Goal: Information Seeking & Learning: Check status

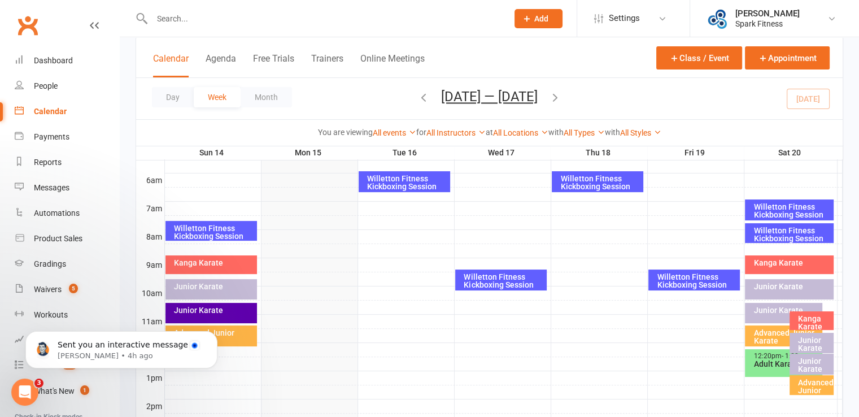
click at [559, 95] on icon "button" at bounding box center [555, 97] width 12 height 12
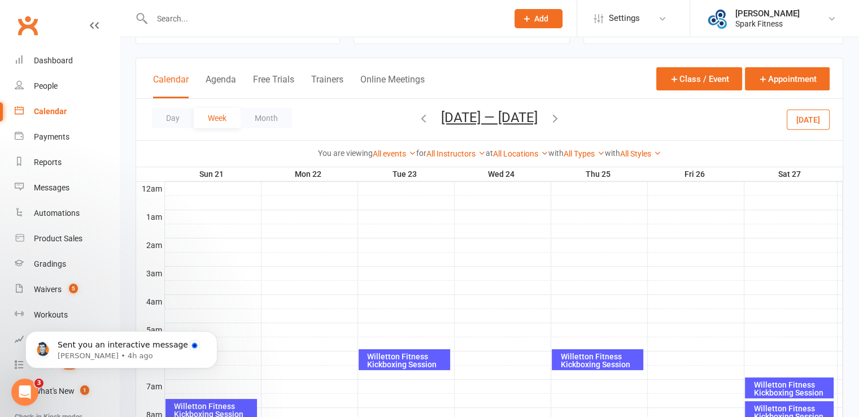
scroll to position [113, 0]
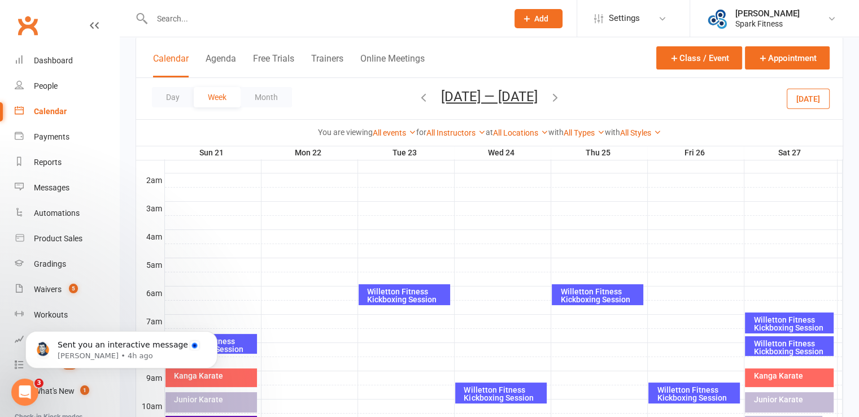
click at [417, 98] on icon "button" at bounding box center [423, 97] width 12 height 12
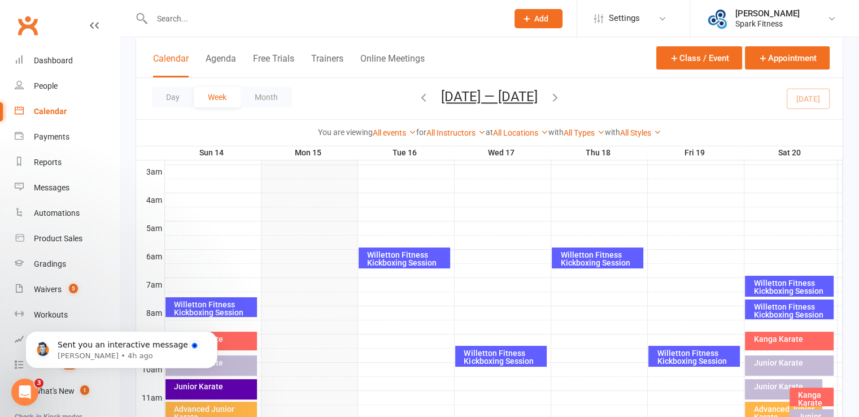
scroll to position [169, 0]
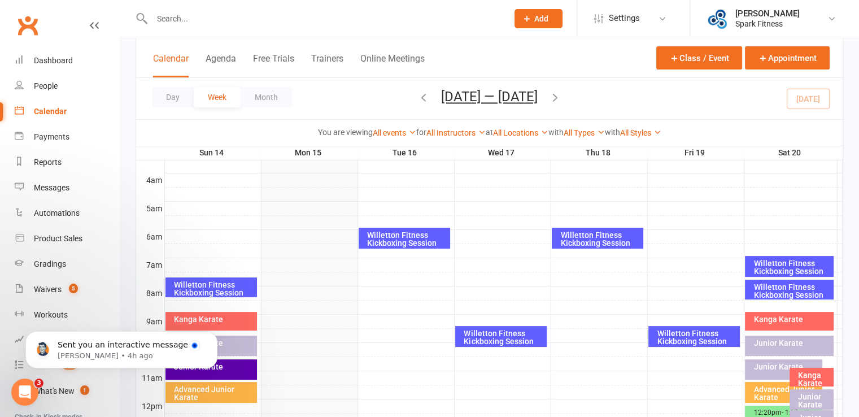
click at [210, 287] on div "Willetton Fitness Kickboxing Session" at bounding box center [213, 289] width 81 height 16
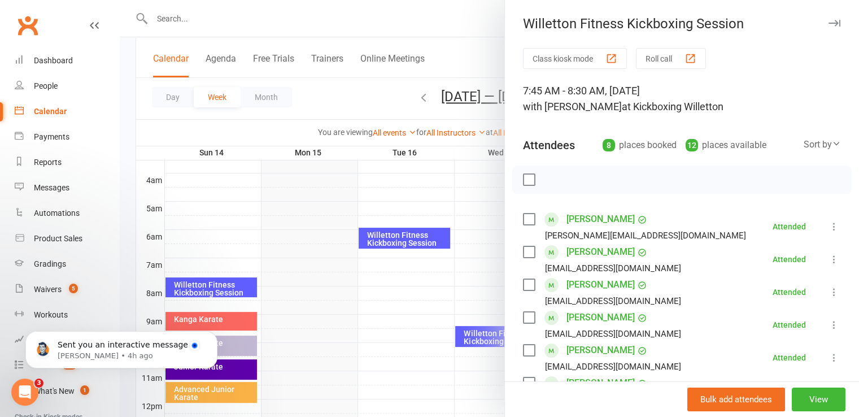
click at [827, 27] on button "button" at bounding box center [834, 23] width 14 height 14
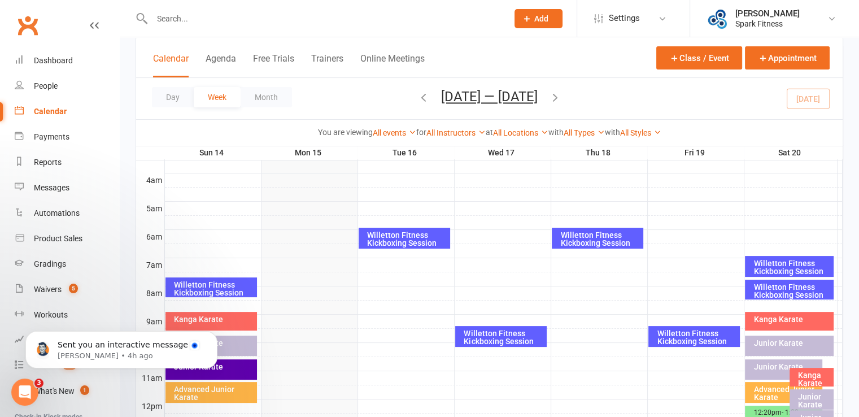
click at [419, 99] on icon "button" at bounding box center [423, 97] width 12 height 12
click at [781, 268] on div "Willetton Fitness Kickboxing Session" at bounding box center [791, 267] width 78 height 16
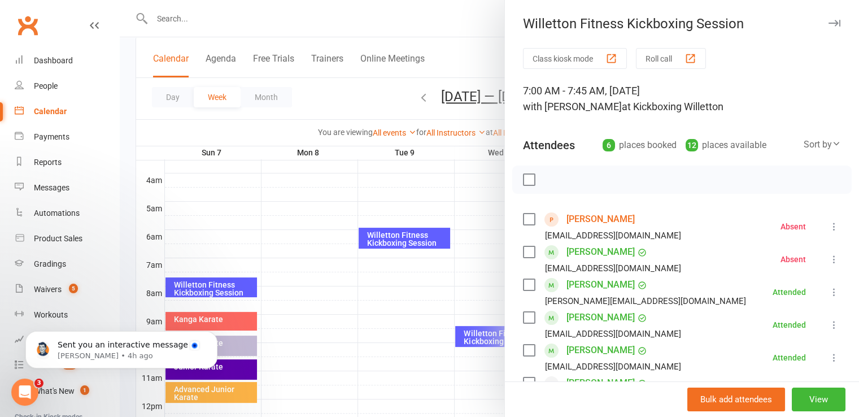
drag, startPoint x: 375, startPoint y: 349, endPoint x: 478, endPoint y: 342, distance: 103.0
click at [375, 349] on div at bounding box center [489, 208] width 739 height 417
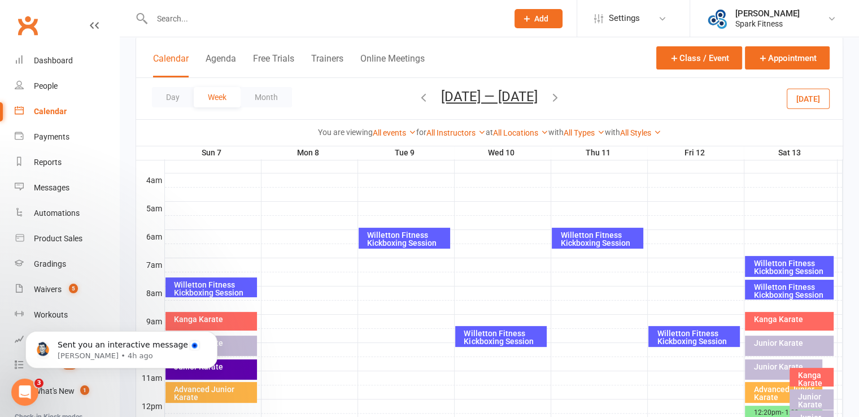
click at [771, 295] on div "Willetton Fitness Kickboxing Session" at bounding box center [791, 291] width 78 height 16
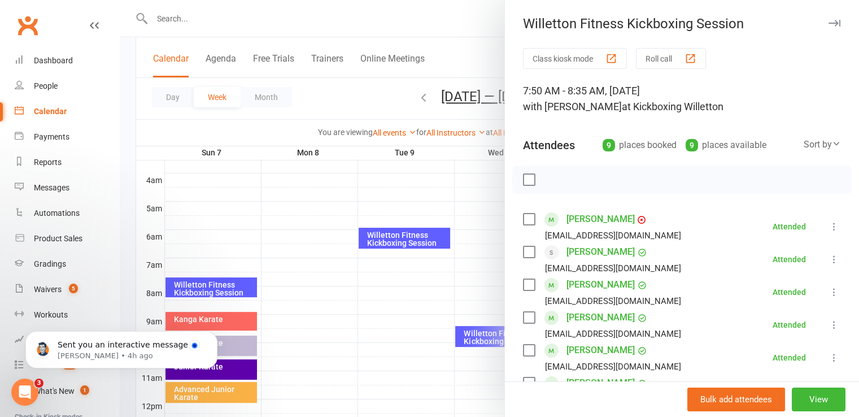
click at [402, 317] on div at bounding box center [489, 208] width 739 height 417
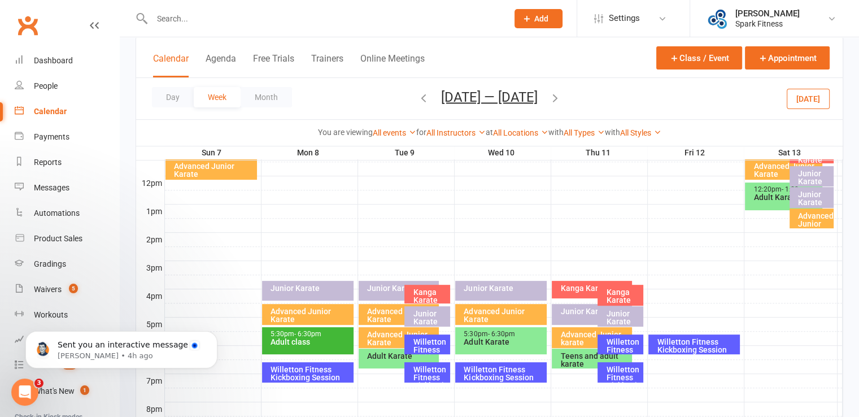
scroll to position [395, 0]
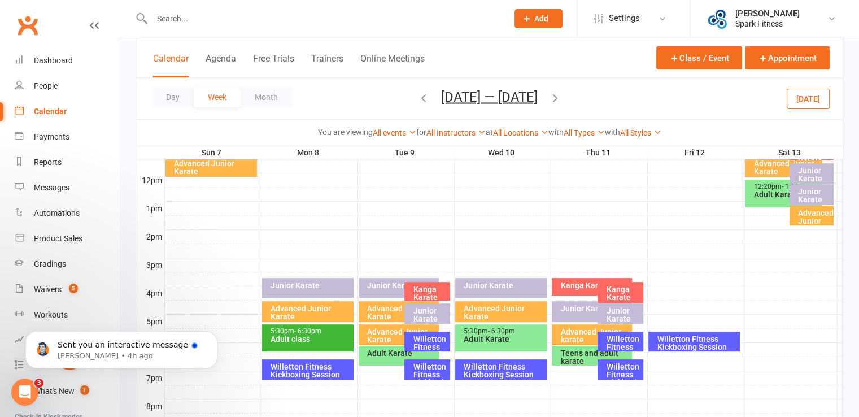
click at [693, 348] on div "Willetton Fitness Kickboxing Session" at bounding box center [696, 343] width 81 height 16
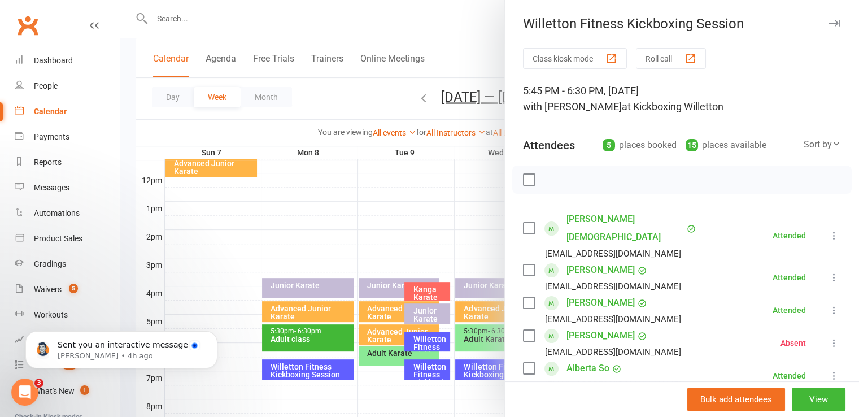
click at [309, 240] on div at bounding box center [489, 208] width 739 height 417
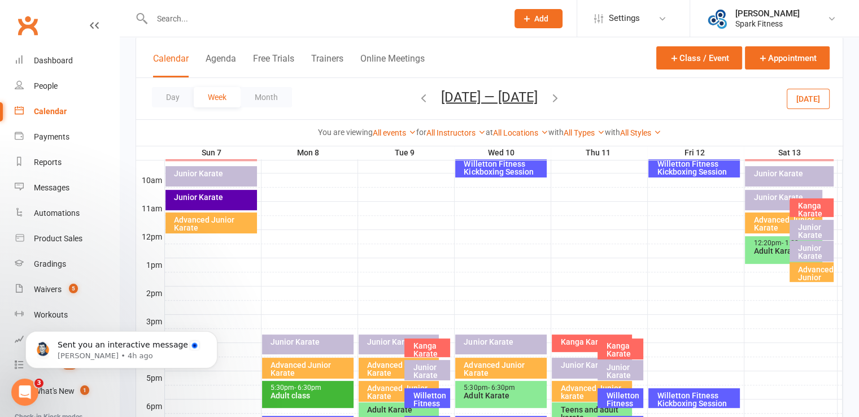
scroll to position [339, 0]
click at [684, 172] on div "Willetton Fitness Kickboxing Session" at bounding box center [696, 168] width 81 height 16
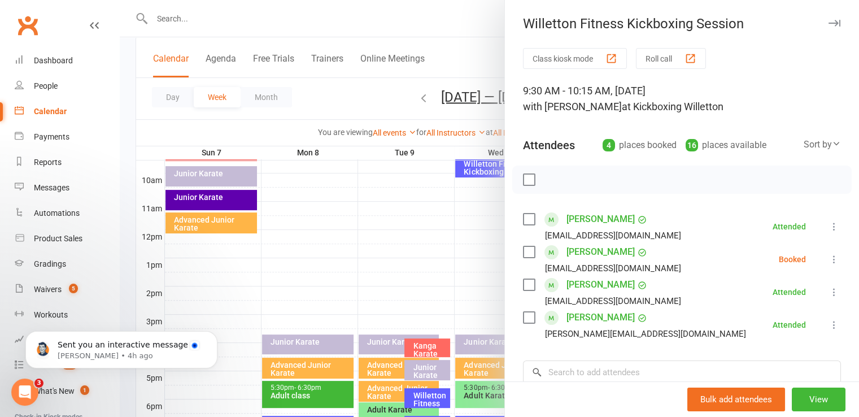
click at [393, 262] on div at bounding box center [489, 208] width 739 height 417
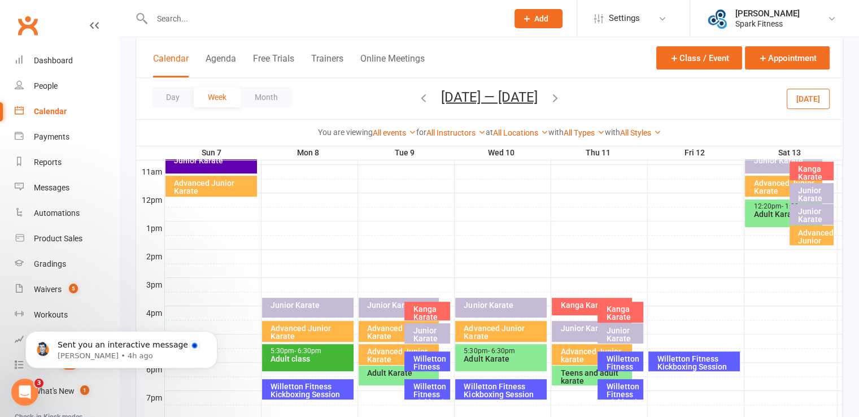
scroll to position [395, 0]
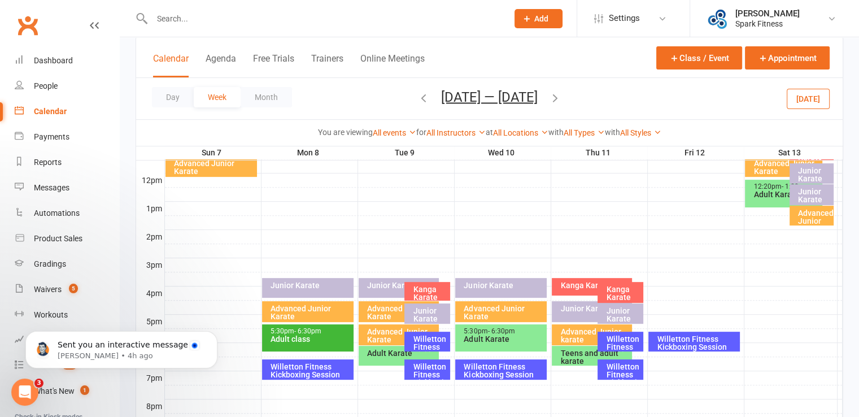
click at [618, 371] on div "Willetton Fitness Kickboxing Session" at bounding box center [623, 378] width 36 height 32
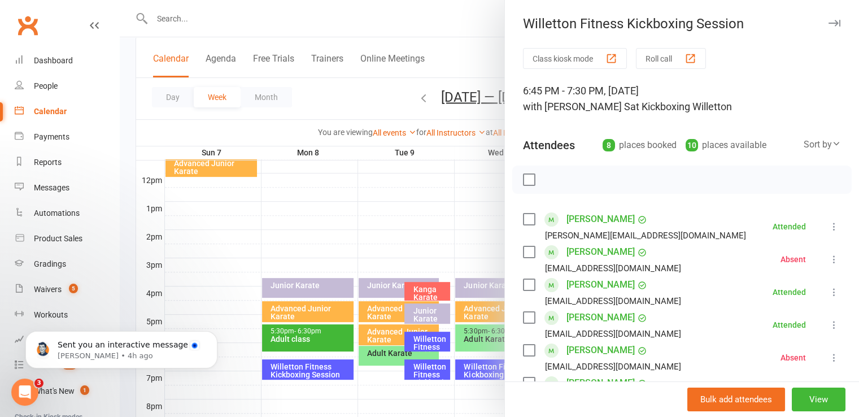
click at [319, 201] on div at bounding box center [489, 208] width 739 height 417
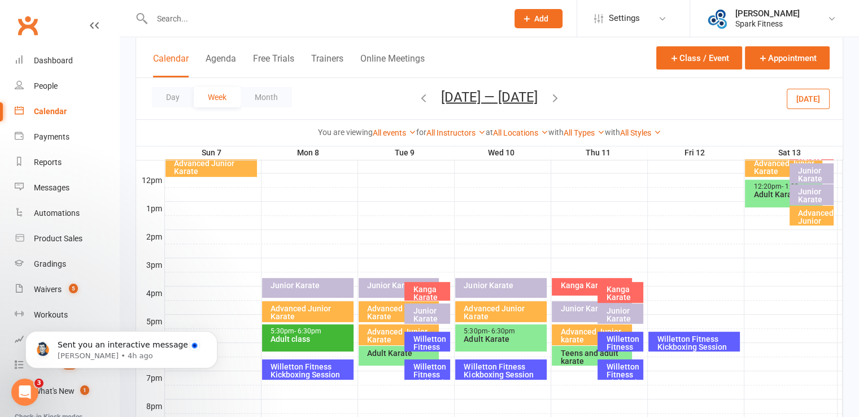
click at [620, 346] on div "Willetton Fitness Kickboxing Session" at bounding box center [623, 351] width 36 height 32
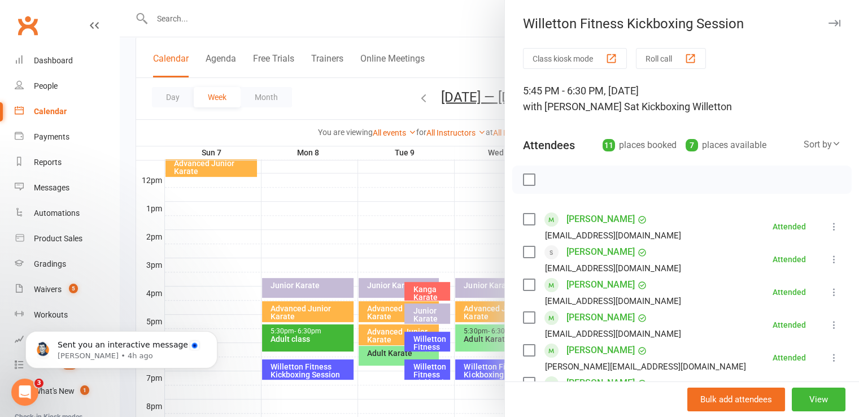
click at [391, 217] on div at bounding box center [489, 208] width 739 height 417
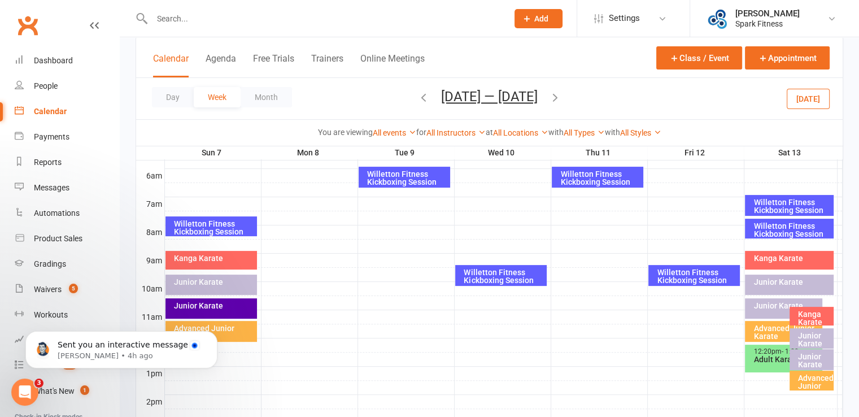
scroll to position [169, 0]
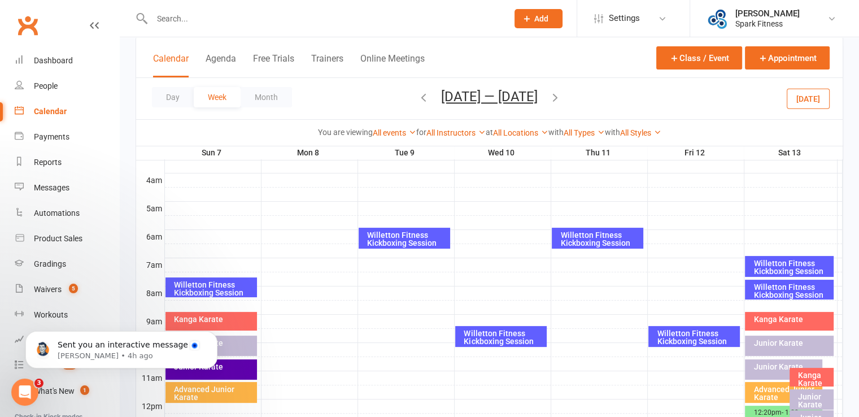
click at [601, 247] on div "Willetton Fitness Kickboxing Session" at bounding box center [596, 237] width 91 height 21
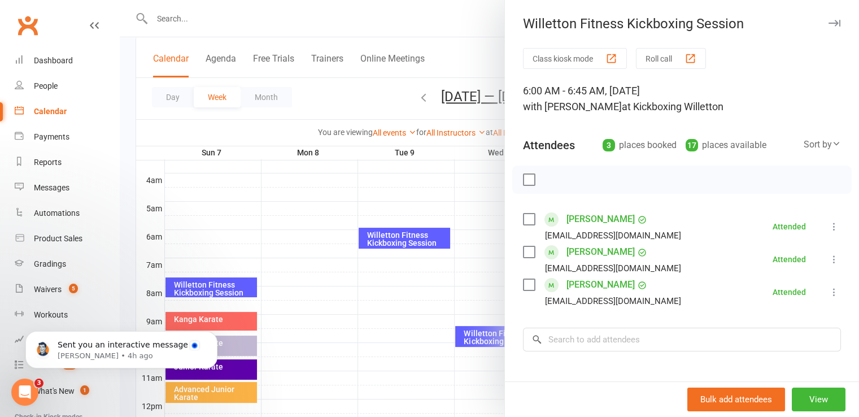
click at [386, 369] on div at bounding box center [489, 208] width 739 height 417
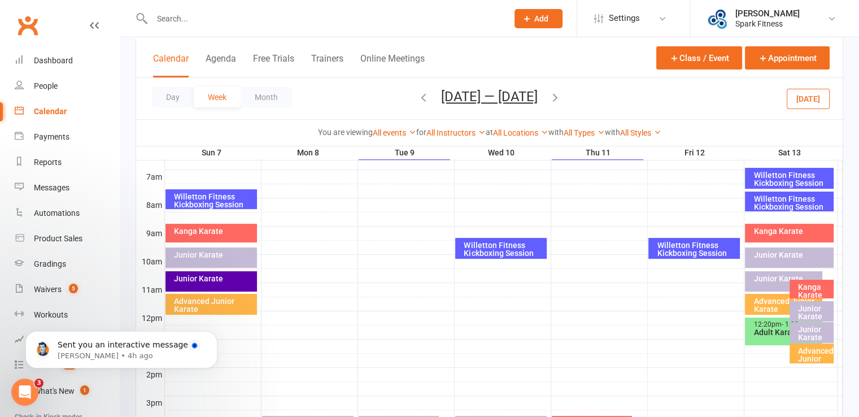
scroll to position [339, 0]
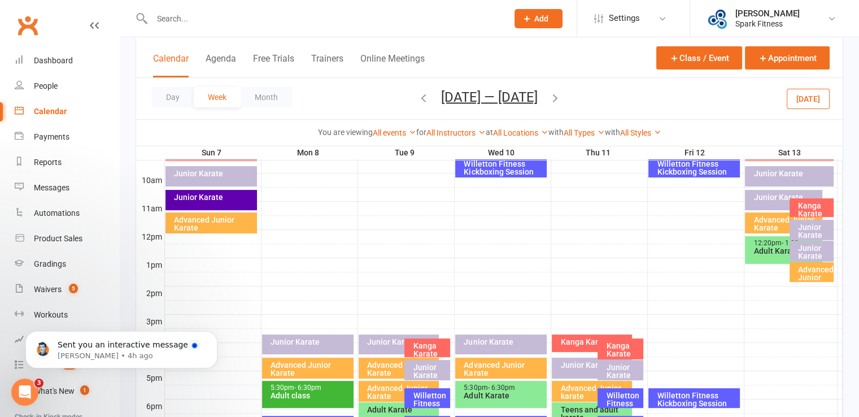
click at [476, 172] on div "Willetton Fitness Kickboxing Session" at bounding box center [503, 168] width 81 height 16
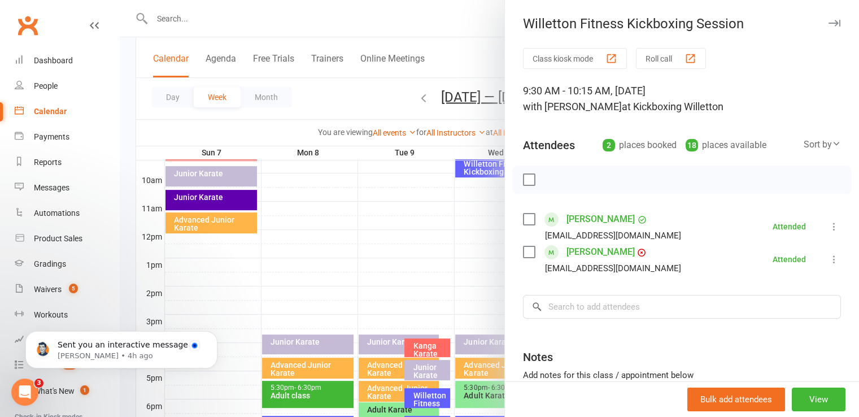
click at [333, 279] on div at bounding box center [489, 208] width 739 height 417
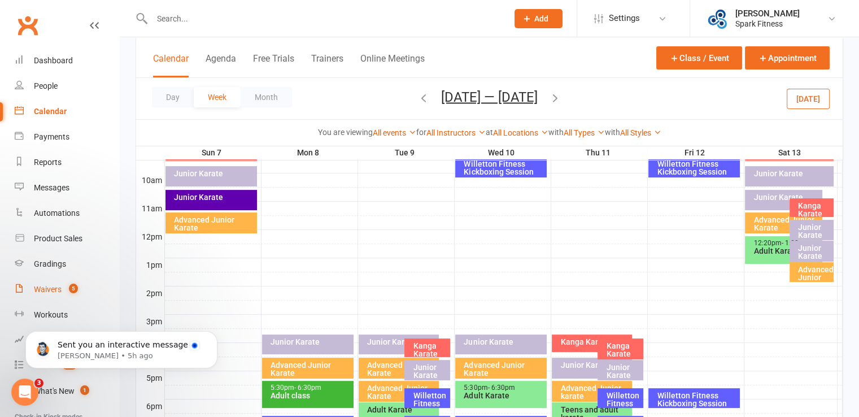
click at [52, 282] on link "Waivers 5" at bounding box center [67, 289] width 104 height 25
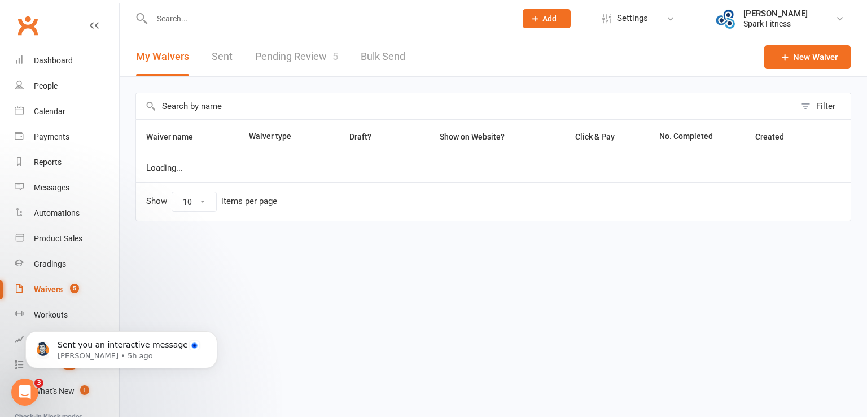
click at [311, 51] on link "Pending Review 5" at bounding box center [296, 56] width 83 height 39
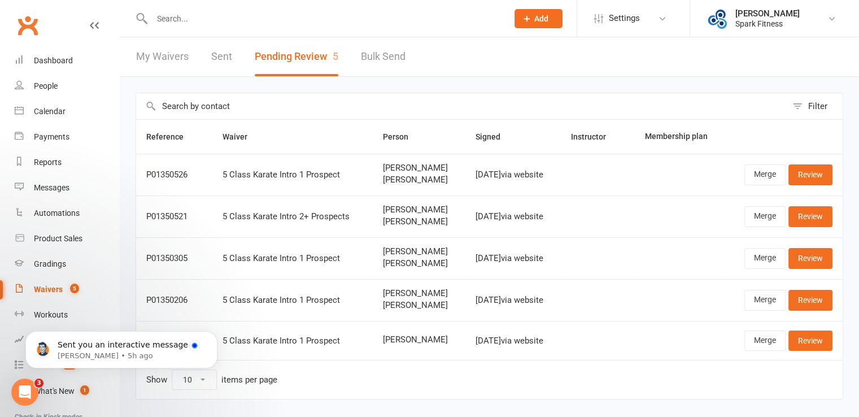
click at [179, 14] on input "text" at bounding box center [323, 19] width 351 height 16
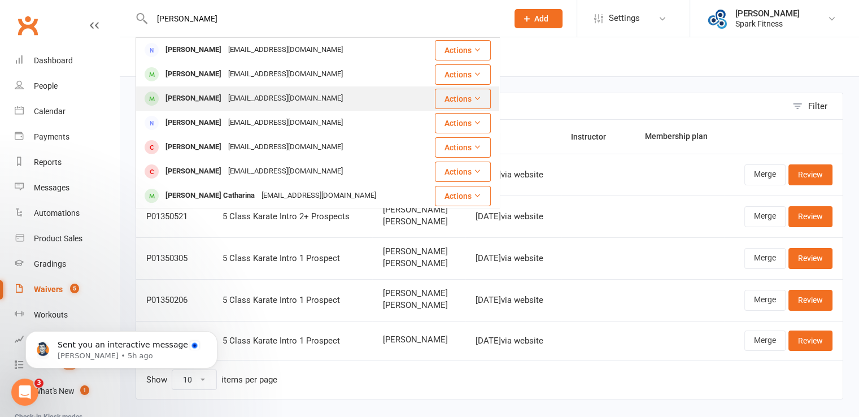
type input "[PERSON_NAME]"
click at [257, 99] on div "[EMAIL_ADDRESS][DOMAIN_NAME]" at bounding box center [285, 98] width 121 height 16
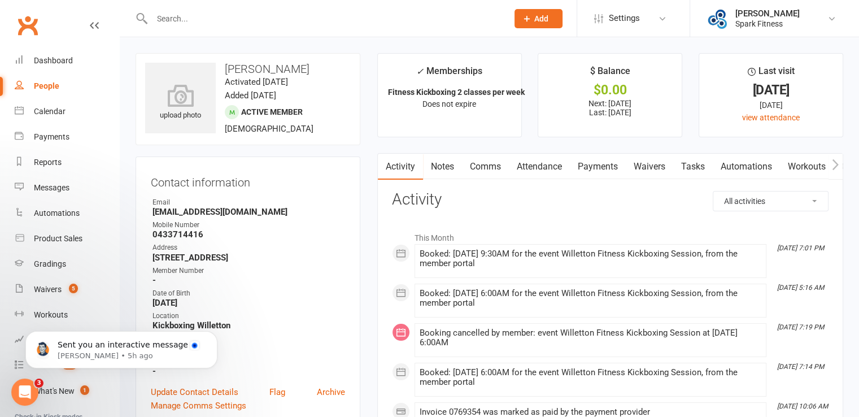
click at [607, 168] on link "Payments" at bounding box center [598, 167] width 56 height 26
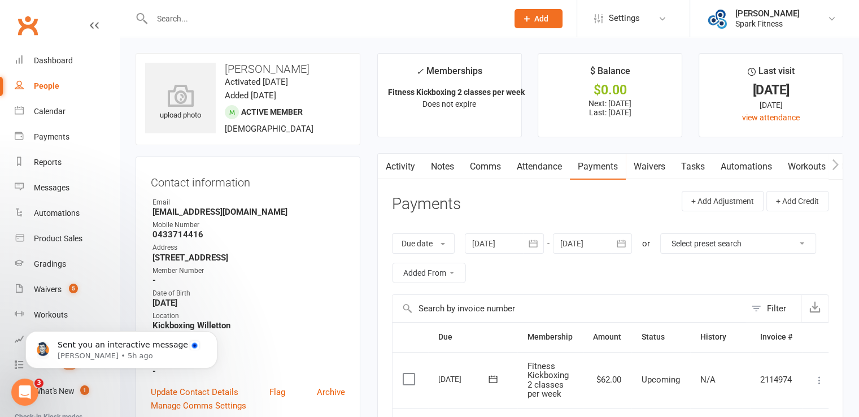
click at [531, 166] on link "Attendance" at bounding box center [539, 167] width 61 height 26
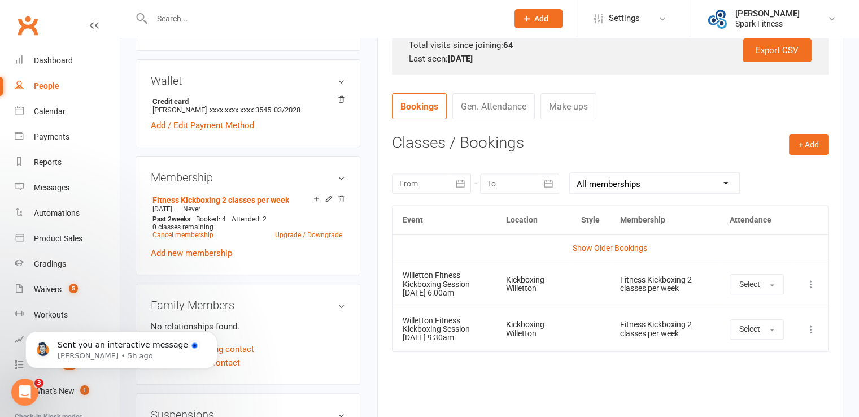
scroll to position [395, 0]
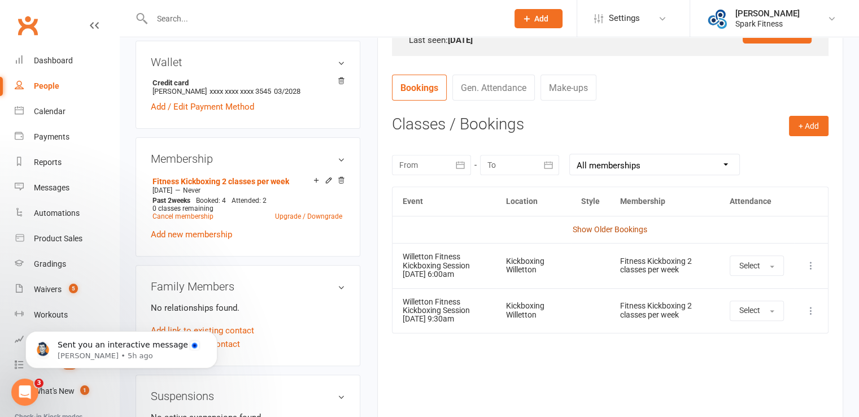
click at [612, 228] on link "Show Older Bookings" at bounding box center [609, 229] width 75 height 9
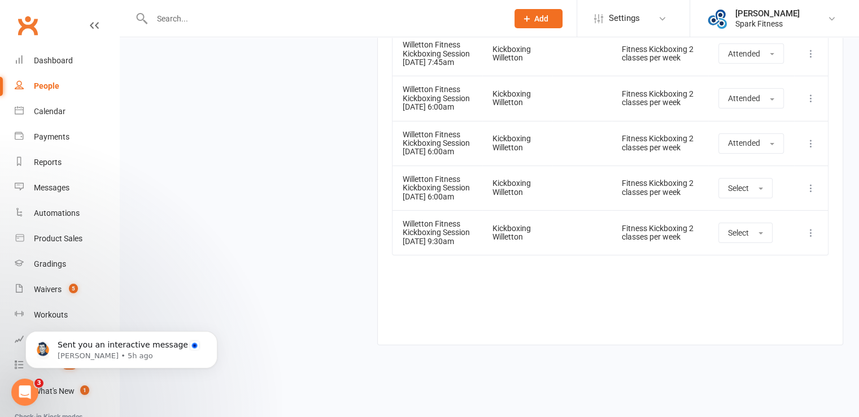
scroll to position [4177, 0]
